Goal: Task Accomplishment & Management: Complete application form

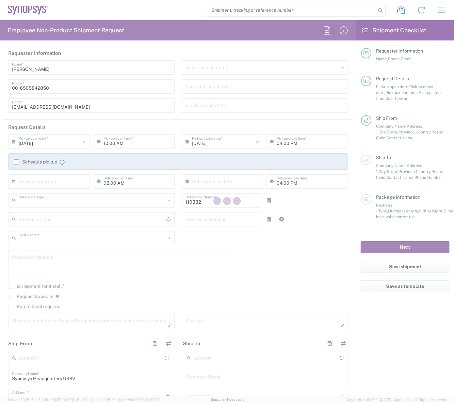
type input "Department"
type input "US01, FAC, Fac Admin 110332"
type input "[US_STATE]"
type input "[GEOGRAPHIC_DATA]"
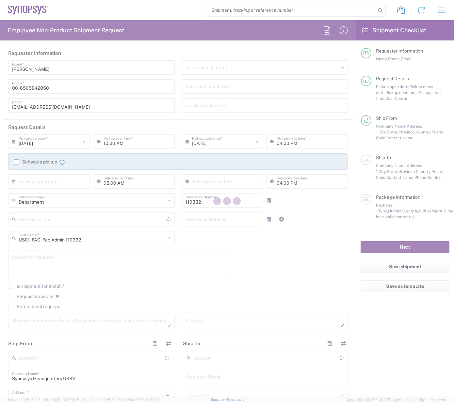
type input "Delivered at Place"
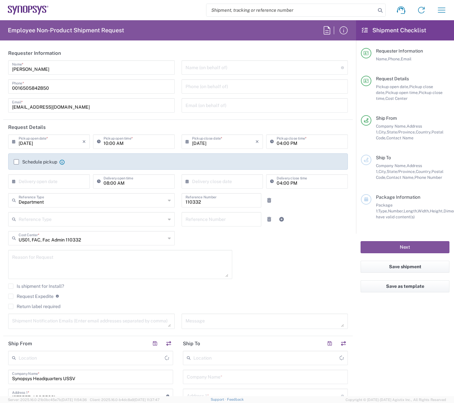
type input "Headquarters USSV"
click at [211, 359] on input "text" at bounding box center [265, 357] width 145 height 11
click at [234, 344] on span "Zapopan MX01" at bounding box center [261, 345] width 161 height 10
type input "Zapopan MX01"
type input "Synopsys Americas, Inc. MX01"
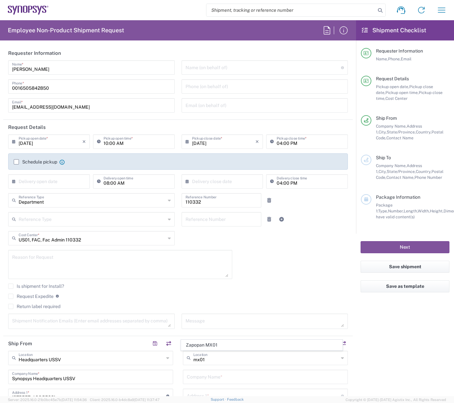
type input "Avenida Vallarta #6503 local F65"
type input "Esquina Periferico, Colonia Ciudad Granja"
type input "Zapopan"
type input "Mexico"
type input "45010"
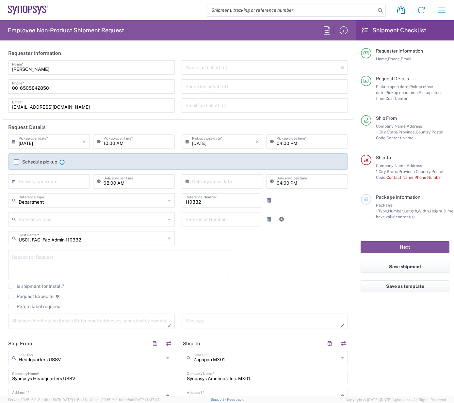
type input "Jalisco"
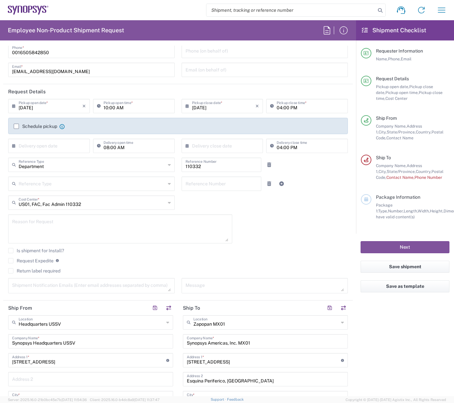
scroll to position [131, 0]
